Goal: Task Accomplishment & Management: Use online tool/utility

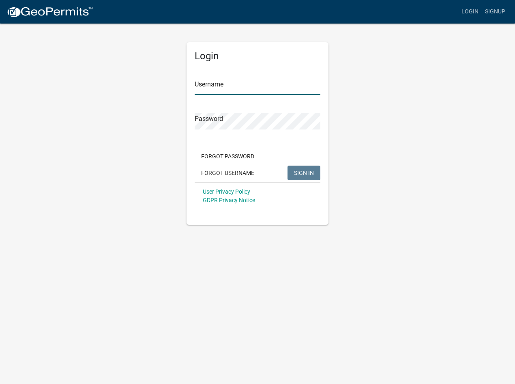
type input "[PERSON_NAME].[PERSON_NAME]"
click at [302, 170] on span "SIGN IN" at bounding box center [304, 172] width 20 height 6
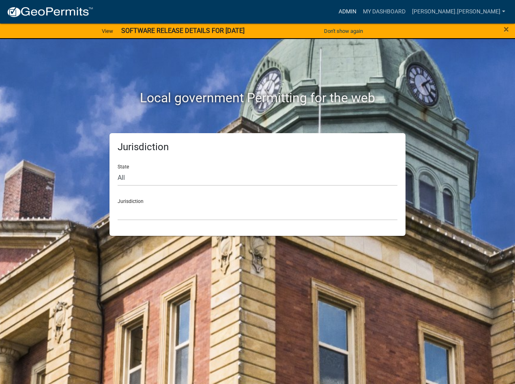
click at [360, 9] on link "Admin" at bounding box center [347, 11] width 24 height 15
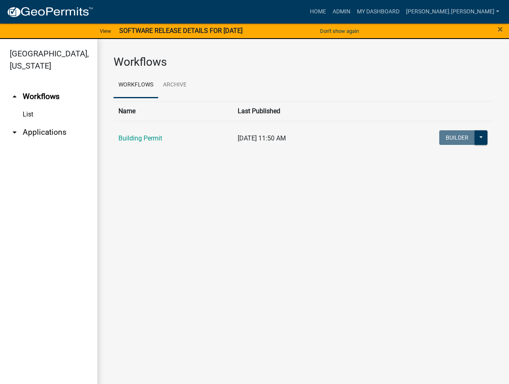
click at [34, 122] on link "arrow_drop_down Applications" at bounding box center [48, 131] width 97 height 19
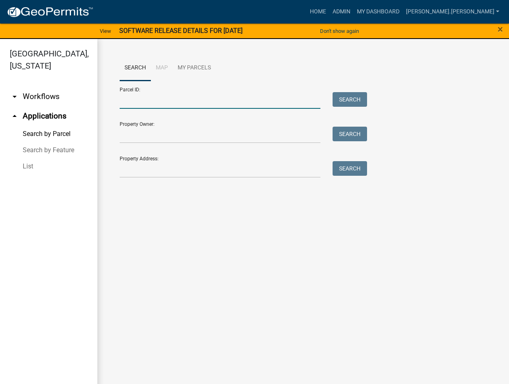
click at [176, 106] on input "Parcel ID:" at bounding box center [220, 100] width 201 height 17
paste input "64-13-17-326-002.000-008"
type input "64-13-17-326-002.000-008"
click at [349, 99] on button "Search" at bounding box center [350, 99] width 34 height 15
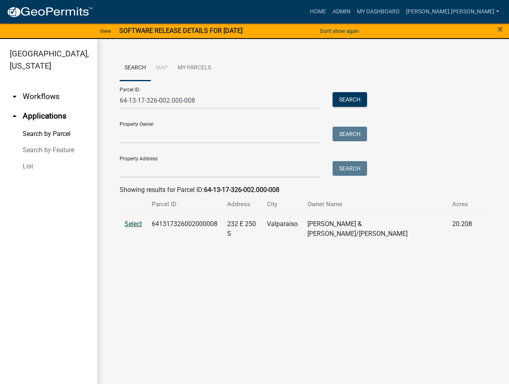
click at [133, 222] on span "Select" at bounding box center [132, 224] width 17 height 8
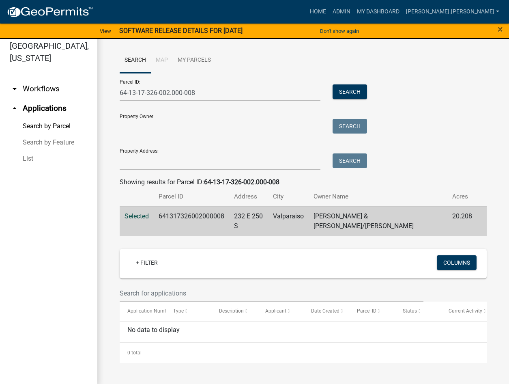
scroll to position [10, 0]
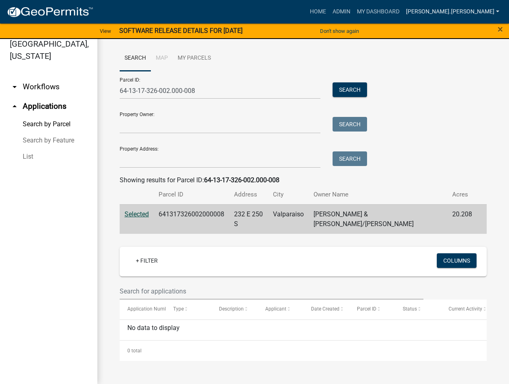
click at [478, 9] on link "[PERSON_NAME].[PERSON_NAME]" at bounding box center [453, 11] width 100 height 15
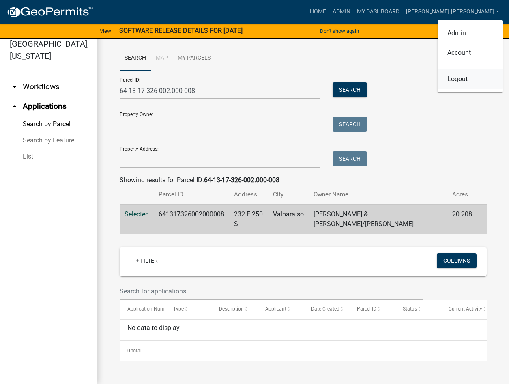
click at [453, 79] on link "Logout" at bounding box center [470, 78] width 65 height 19
